Goal: Contribute content: Contribute content

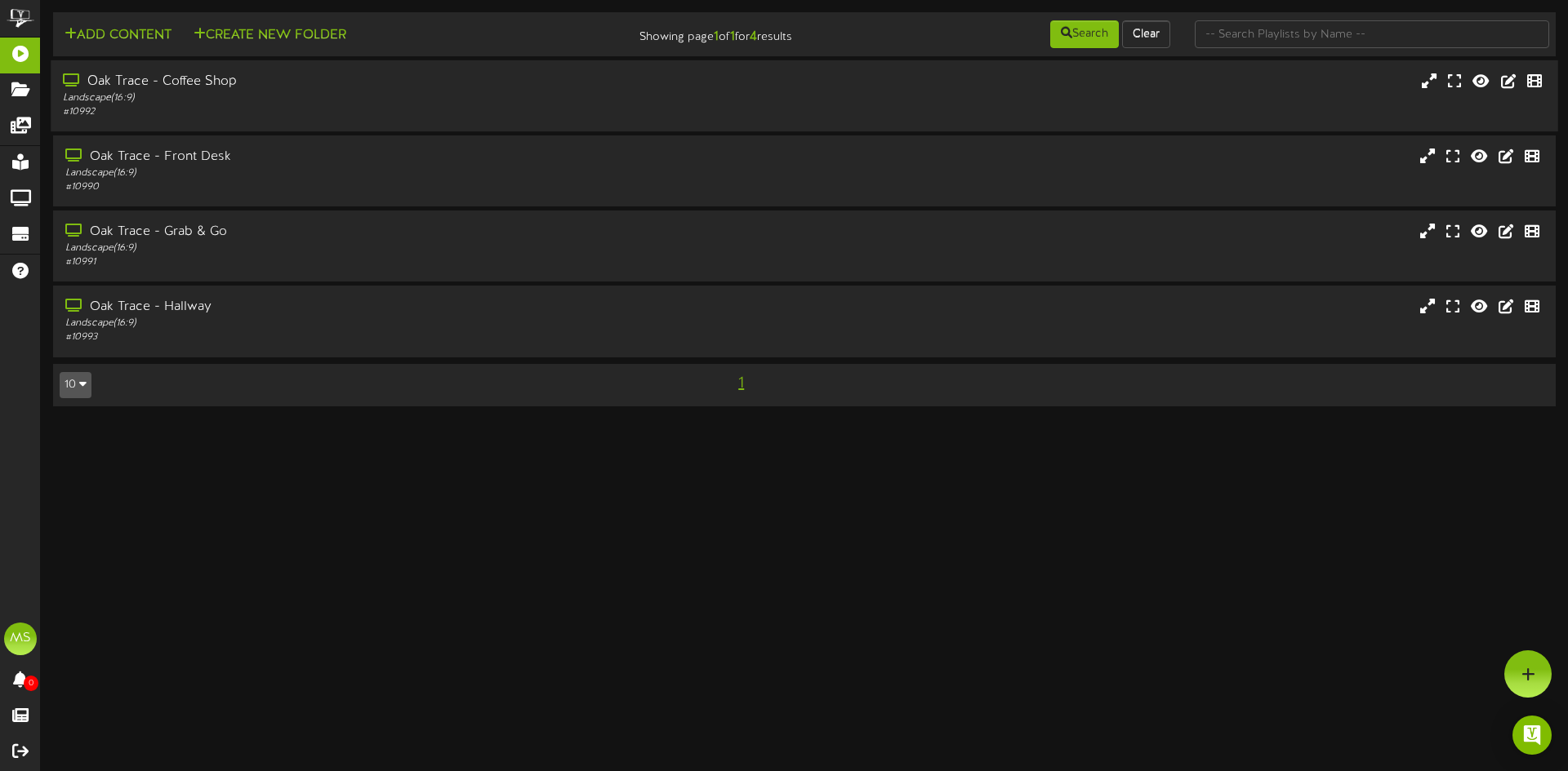
click at [119, 82] on div "Oak Trace - Coffee Shop" at bounding box center [364, 82] width 603 height 19
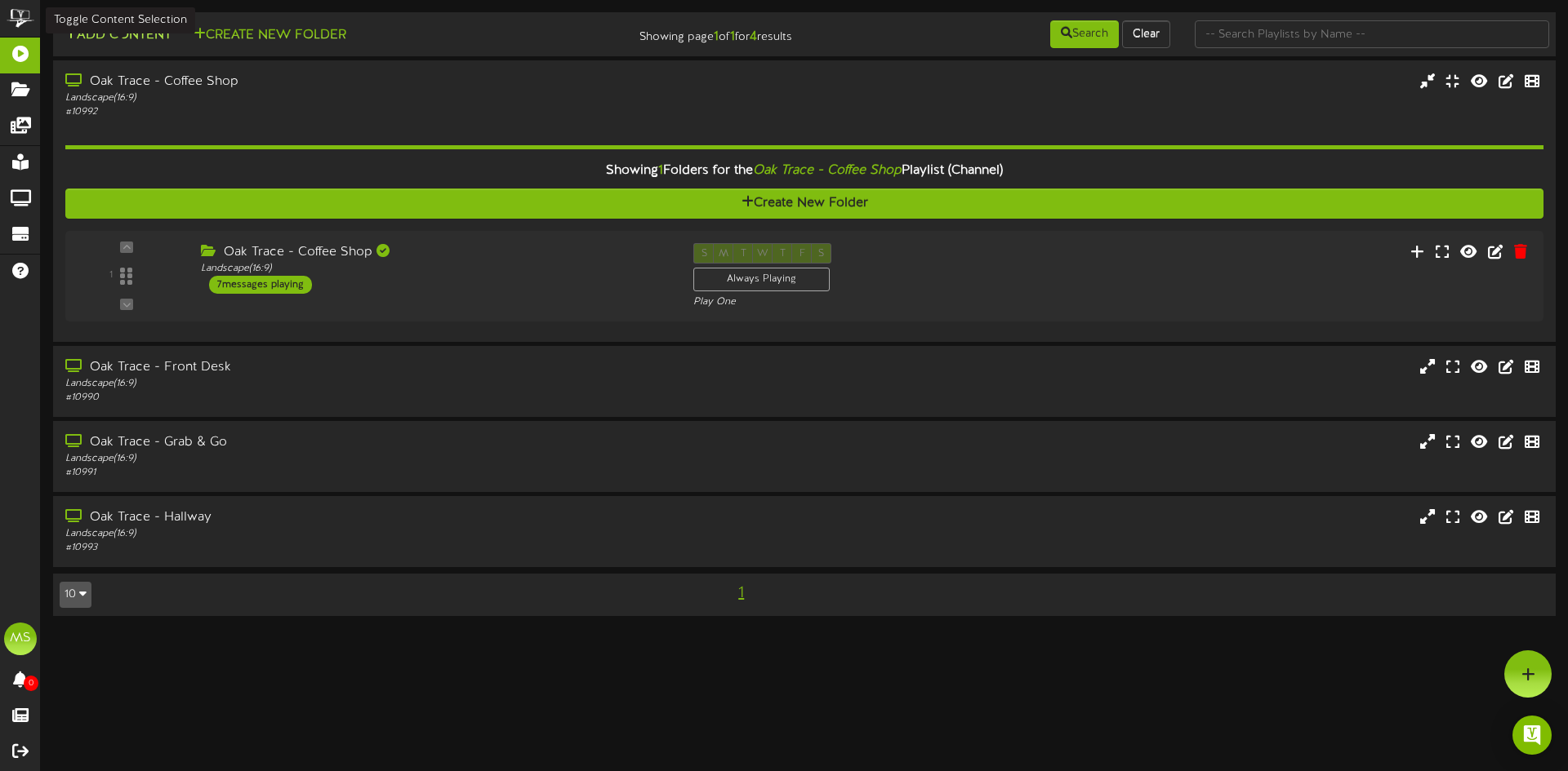
click at [115, 40] on button "Add Content" at bounding box center [117, 35] width 116 height 21
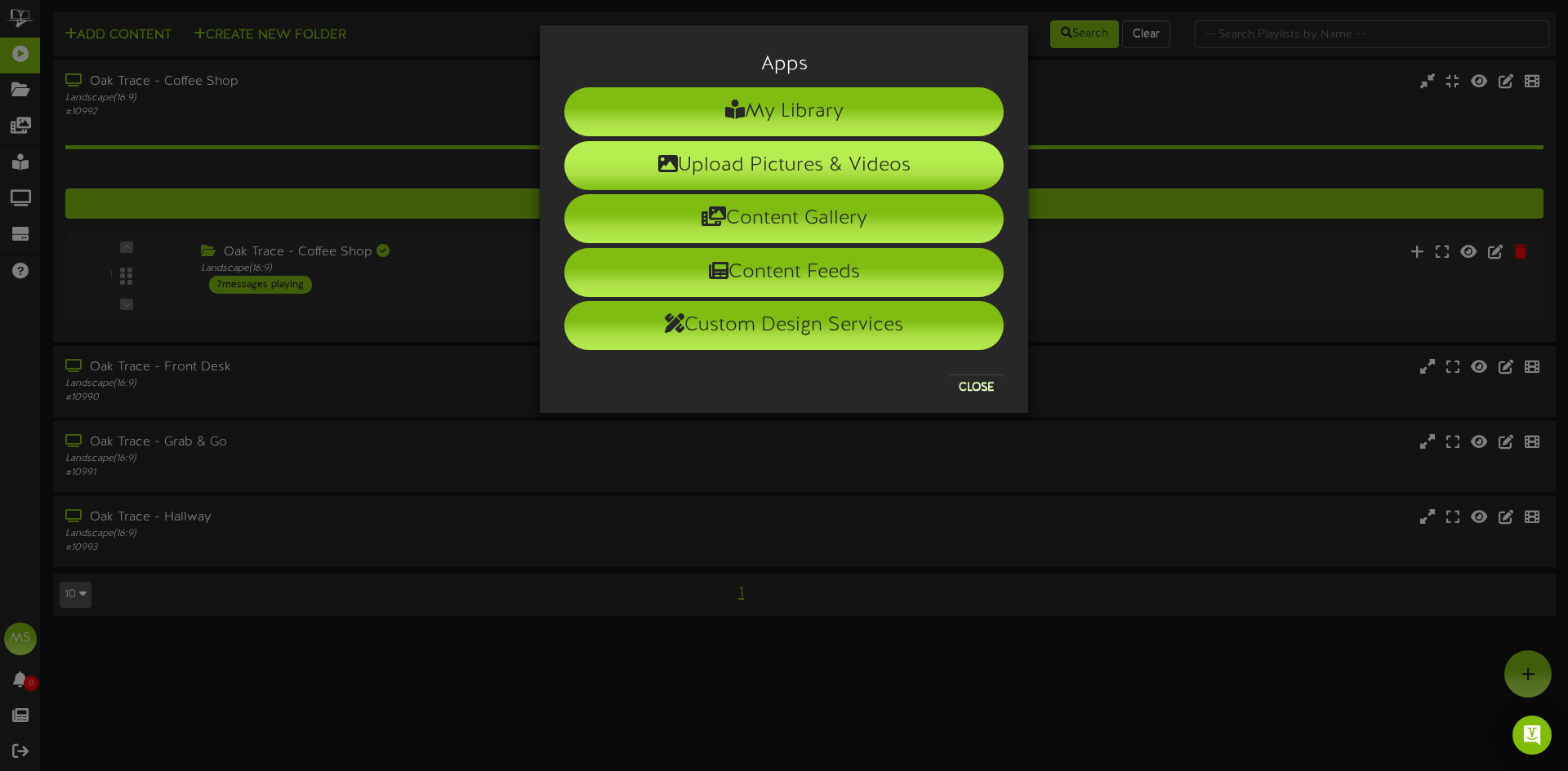
click at [802, 166] on li "Upload Pictures & Videos" at bounding box center [784, 166] width 439 height 49
